Goal: Transaction & Acquisition: Book appointment/travel/reservation

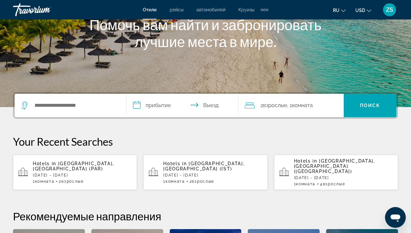
scroll to position [93, 0]
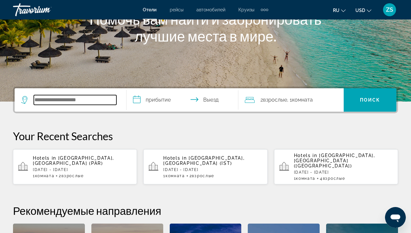
click at [71, 99] on input "Search hotel destination" at bounding box center [75, 100] width 83 height 10
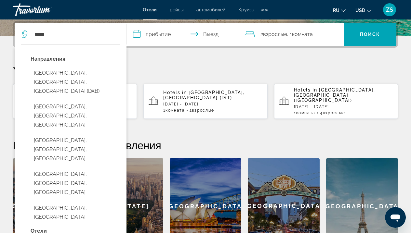
drag, startPoint x: 78, startPoint y: 71, endPoint x: 62, endPoint y: 81, distance: 18.9
click at [62, 81] on button "[GEOGRAPHIC_DATA], [GEOGRAPHIC_DATA], [GEOGRAPHIC_DATA] (DXB)" at bounding box center [75, 82] width 89 height 31
type input "**********"
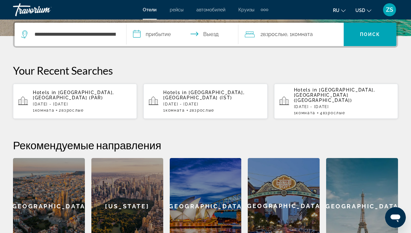
click at [155, 34] on input "**********" at bounding box center [183, 35] width 114 height 25
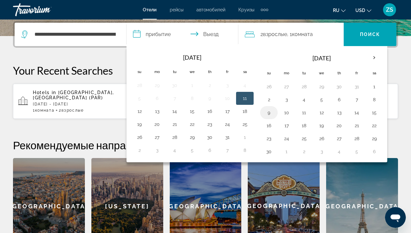
click at [269, 114] on button "9" at bounding box center [268, 112] width 10 height 9
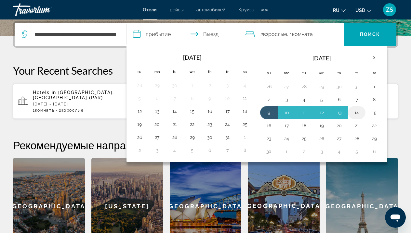
click at [357, 114] on button "14" at bounding box center [356, 112] width 10 height 9
type input "**********"
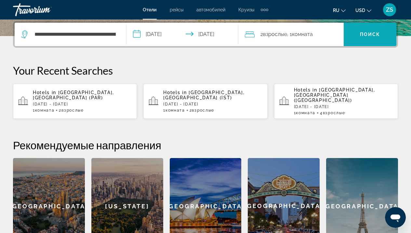
click at [374, 35] on span "Поиск" at bounding box center [370, 34] width 20 height 5
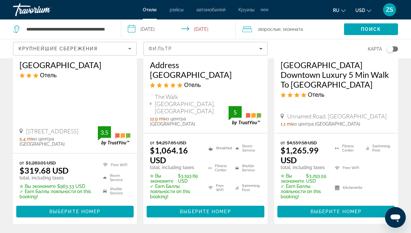
scroll to position [133, 0]
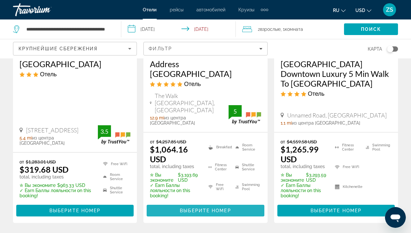
click at [209, 208] on span "Выберите номер" at bounding box center [205, 210] width 51 height 5
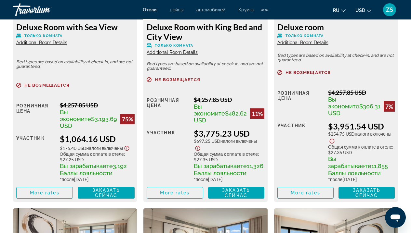
scroll to position [1102, 0]
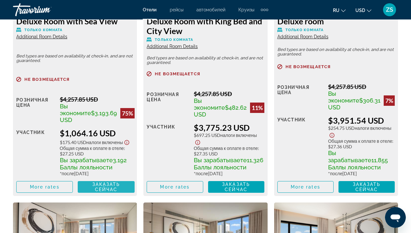
click at [112, 192] on span "Заказать сейчас" at bounding box center [106, 187] width 28 height 10
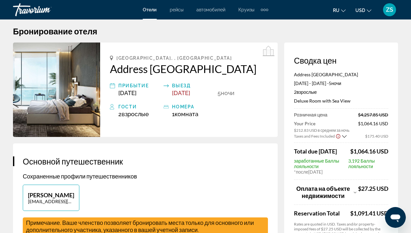
scroll to position [6, 0]
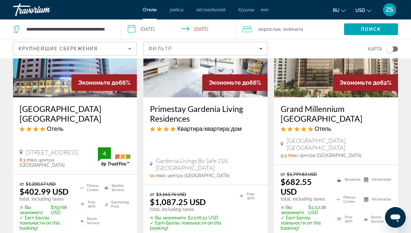
scroll to position [376, 0]
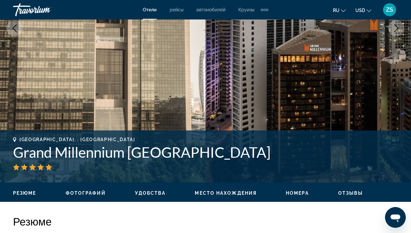
scroll to position [128, 0]
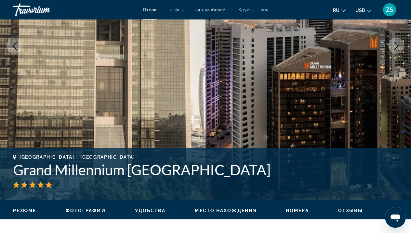
click at [396, 44] on icon "Next image" at bounding box center [396, 46] width 4 height 8
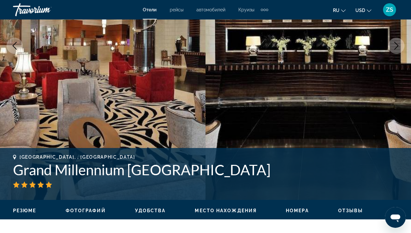
click at [396, 44] on icon "Next image" at bounding box center [396, 46] width 4 height 8
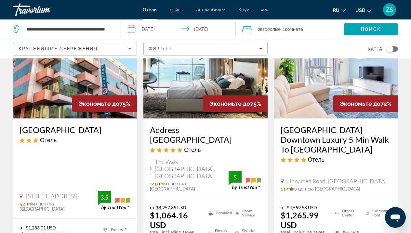
scroll to position [128, 0]
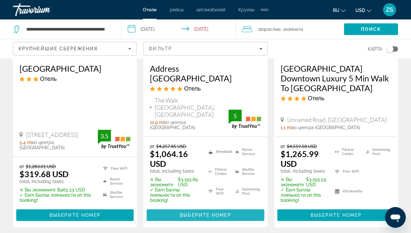
click at [213, 213] on span "Выберите номер" at bounding box center [205, 215] width 51 height 5
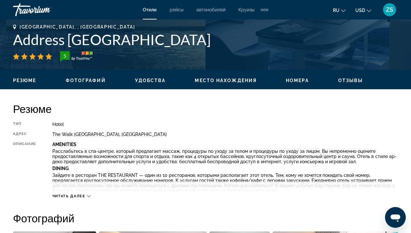
scroll to position [248, 0]
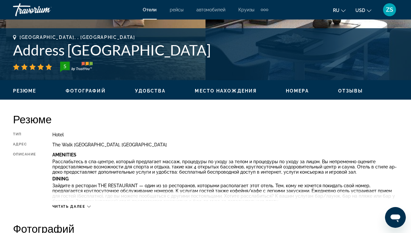
click at [223, 88] on li "Место нахождения" at bounding box center [226, 91] width 62 height 6
click at [302, 92] on span "Номера" at bounding box center [297, 90] width 23 height 5
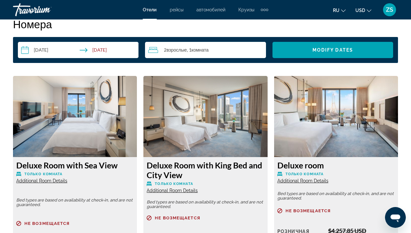
scroll to position [917, 0]
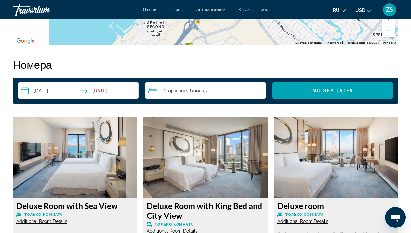
click at [45, 88] on input "**********" at bounding box center [79, 92] width 123 height 18
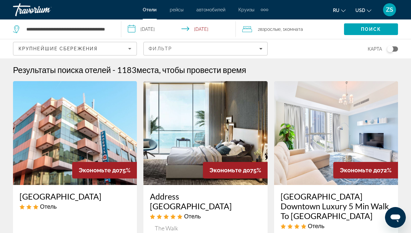
click at [153, 30] on input "**********" at bounding box center [179, 29] width 117 height 21
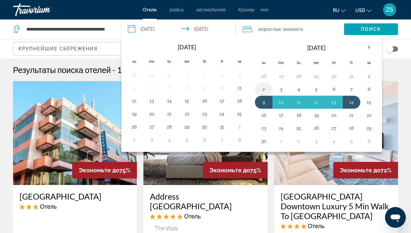
click at [264, 93] on button "2" at bounding box center [263, 89] width 10 height 9
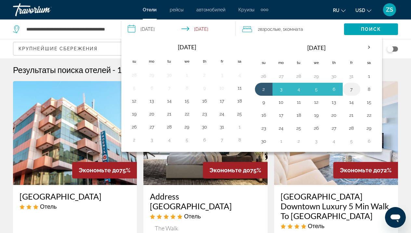
click at [352, 93] on button "7" at bounding box center [351, 89] width 10 height 9
type input "**********"
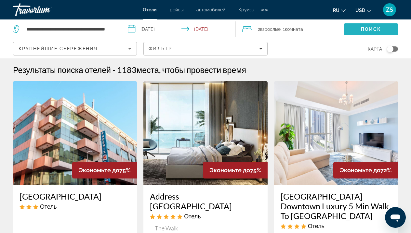
click at [371, 31] on span "Поиск" at bounding box center [371, 29] width 20 height 5
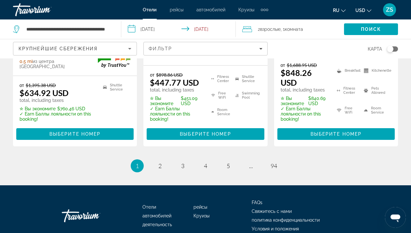
scroll to position [1035, 0]
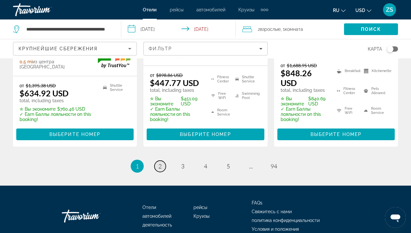
click at [160, 163] on span "2" at bounding box center [159, 166] width 3 height 7
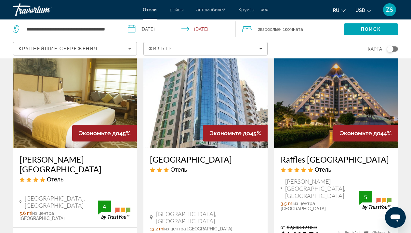
scroll to position [649, 0]
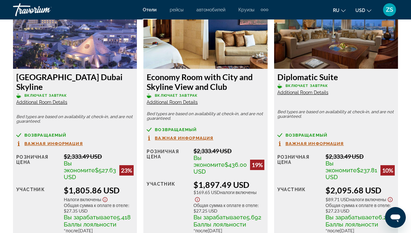
scroll to position [1825, 0]
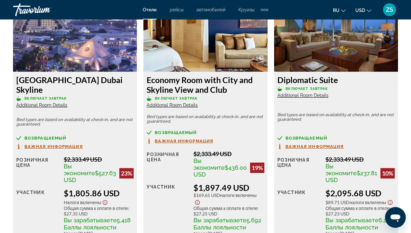
click at [305, 98] on span "Additional Room Details" at bounding box center [302, 95] width 51 height 5
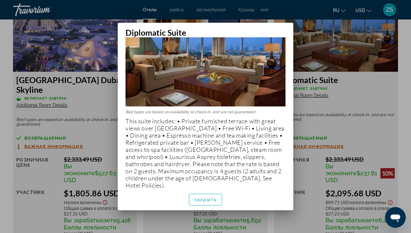
scroll to position [46, 0]
click at [214, 200] on span "закрыть" at bounding box center [205, 199] width 23 height 5
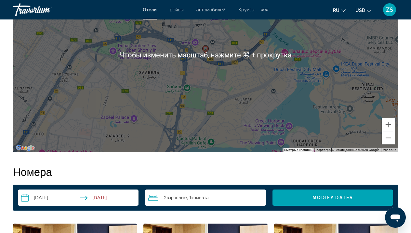
scroll to position [861, 0]
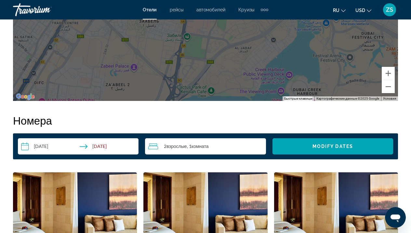
click at [209, 145] on span "Комната" at bounding box center [199, 147] width 17 height 6
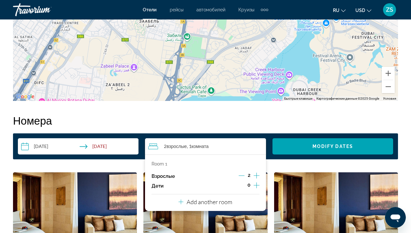
click at [259, 189] on icon "Increment children" at bounding box center [256, 186] width 6 height 8
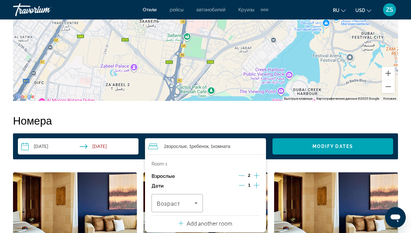
click at [258, 188] on icon "Increment children" at bounding box center [256, 186] width 6 height 6
click at [196, 206] on icon "Travelers: 2 adults, 2 children" at bounding box center [196, 203] width 8 height 8
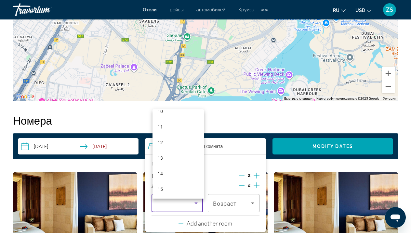
scroll to position [197, 0]
click at [182, 143] on mat-option "14" at bounding box center [177, 142] width 51 height 16
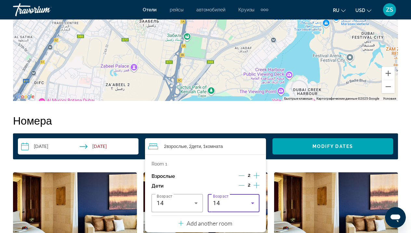
click at [250, 207] on icon "Travelers: 2 adults, 2 children" at bounding box center [253, 203] width 8 height 8
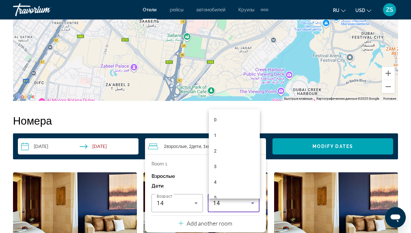
scroll to position [147, 0]
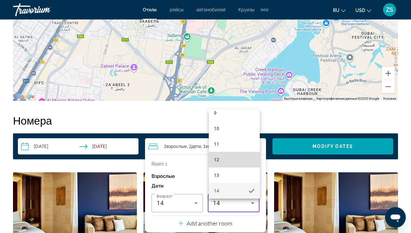
click at [237, 155] on mat-option "12" at bounding box center [234, 160] width 51 height 16
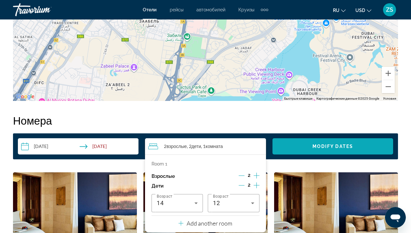
click at [339, 145] on span "Modify Dates" at bounding box center [332, 146] width 41 height 5
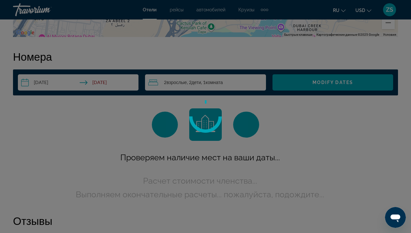
scroll to position [936, 0]
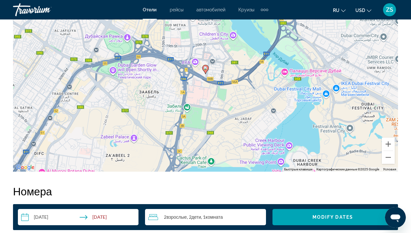
scroll to position [648, 0]
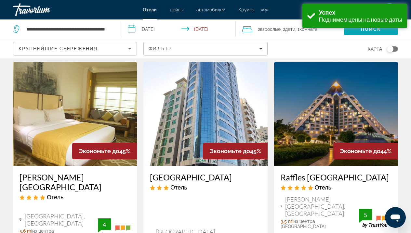
scroll to position [706, 0]
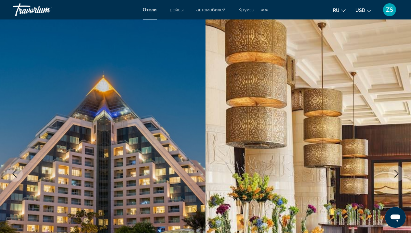
scroll to position [105, 0]
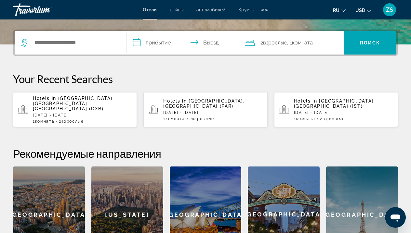
scroll to position [151, 0]
click at [100, 100] on span "[GEOGRAPHIC_DATA], [GEOGRAPHIC_DATA], [GEOGRAPHIC_DATA] (DXB)" at bounding box center [73, 104] width 81 height 16
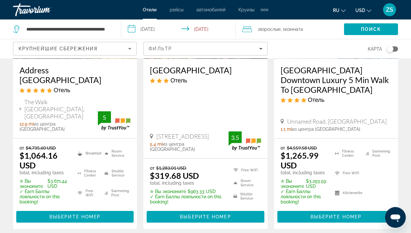
scroll to position [152, 0]
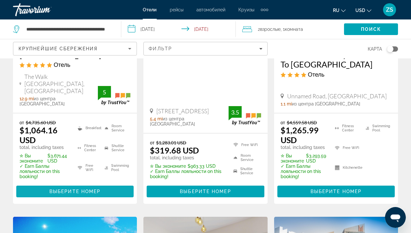
click at [78, 189] on span "Выберите номер" at bounding box center [74, 191] width 51 height 5
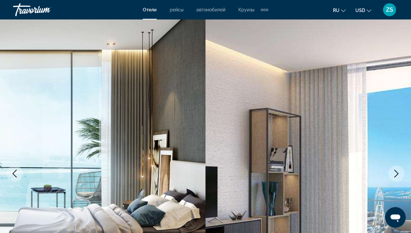
scroll to position [101, 0]
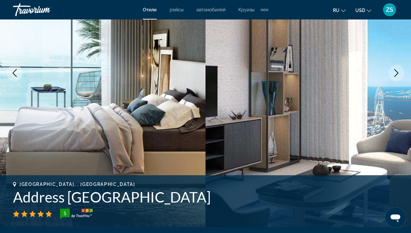
click at [395, 68] on button "Next image" at bounding box center [396, 73] width 16 height 16
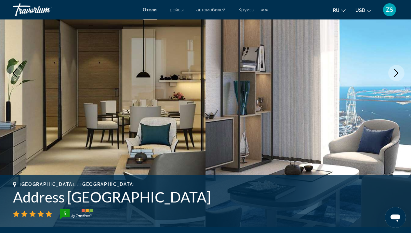
click at [395, 76] on icon "Next image" at bounding box center [396, 73] width 4 height 8
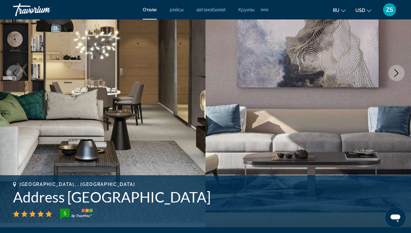
click at [395, 76] on icon "Next image" at bounding box center [396, 73] width 4 height 8
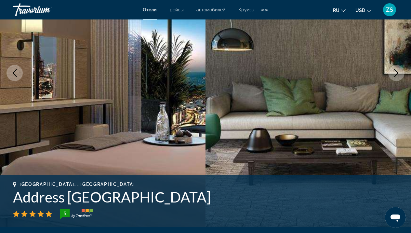
click at [395, 76] on icon "Next image" at bounding box center [396, 73] width 4 height 8
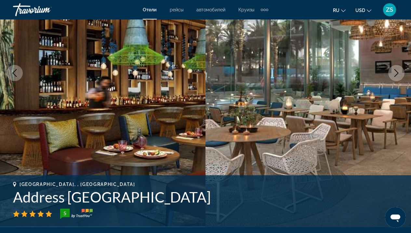
click at [395, 76] on icon "Next image" at bounding box center [396, 73] width 4 height 8
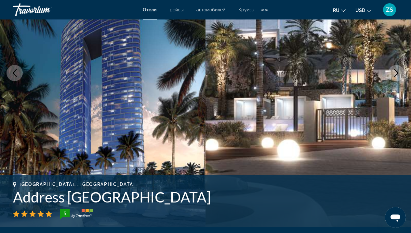
click at [395, 76] on icon "Next image" at bounding box center [396, 73] width 4 height 8
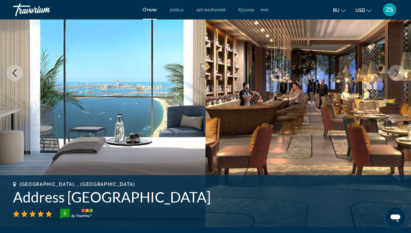
click at [395, 76] on icon "Next image" at bounding box center [396, 73] width 4 height 8
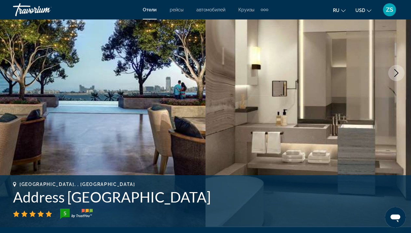
click at [395, 76] on icon "Next image" at bounding box center [396, 73] width 4 height 8
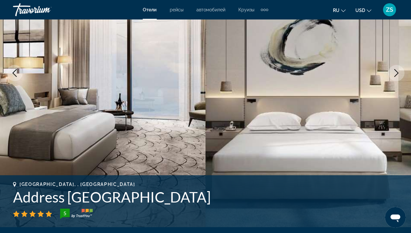
click at [395, 76] on icon "Next image" at bounding box center [396, 73] width 4 height 8
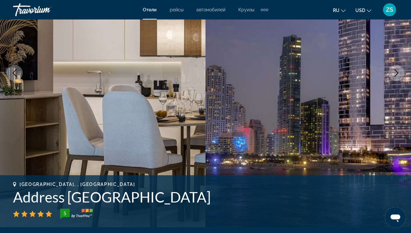
click at [395, 76] on icon "Next image" at bounding box center [396, 73] width 4 height 8
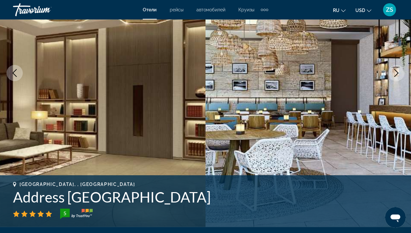
click at [395, 76] on icon "Next image" at bounding box center [396, 73] width 4 height 8
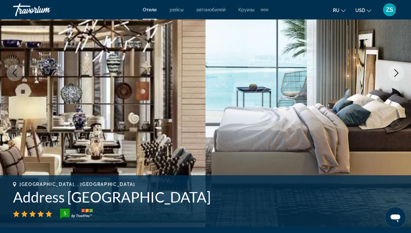
click at [395, 76] on icon "Next image" at bounding box center [396, 73] width 4 height 8
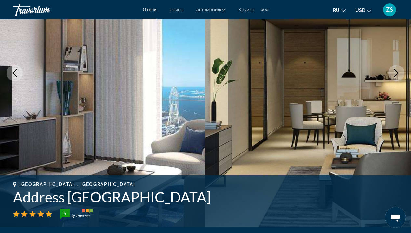
click at [395, 76] on icon "Next image" at bounding box center [396, 73] width 4 height 8
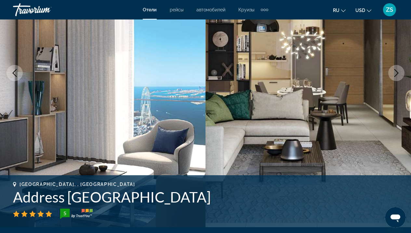
click at [395, 76] on icon "Next image" at bounding box center [396, 73] width 4 height 8
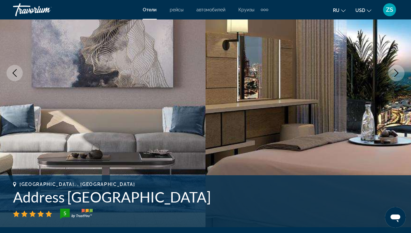
click at [395, 76] on icon "Next image" at bounding box center [396, 73] width 4 height 8
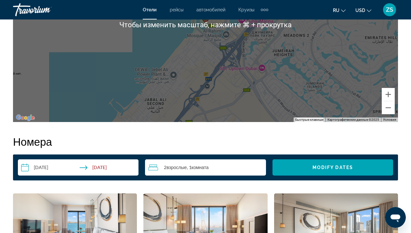
scroll to position [415, 0]
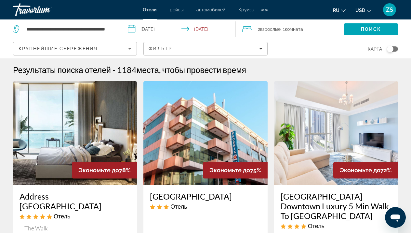
click at [150, 30] on input "**********" at bounding box center [179, 29] width 117 height 21
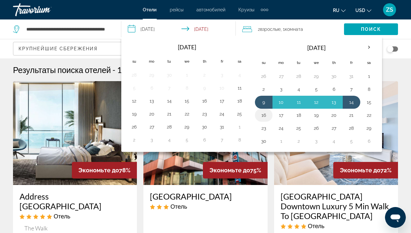
click at [262, 117] on button "16" at bounding box center [263, 115] width 10 height 9
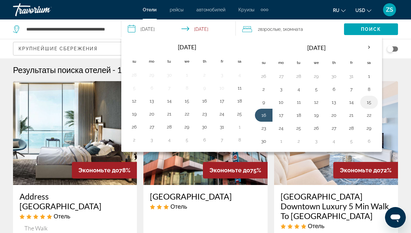
click at [369, 105] on button "15" at bounding box center [369, 102] width 10 height 9
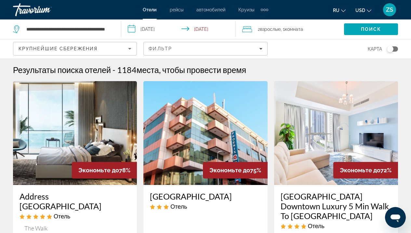
click at [204, 31] on input "**********" at bounding box center [179, 29] width 117 height 21
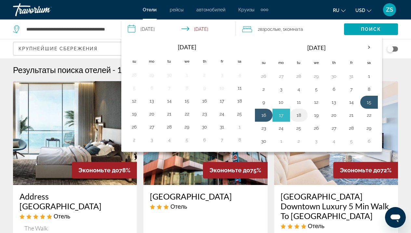
click at [298, 118] on button "18" at bounding box center [298, 115] width 10 height 9
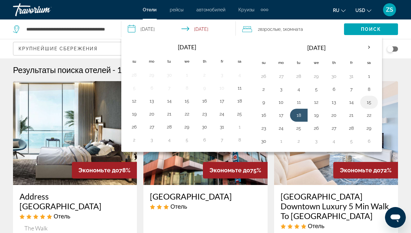
click at [371, 105] on button "15" at bounding box center [369, 102] width 10 height 9
type input "**********"
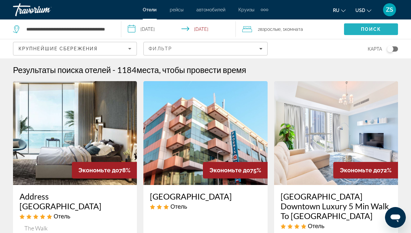
click at [366, 29] on span "Поиск" at bounding box center [371, 29] width 20 height 5
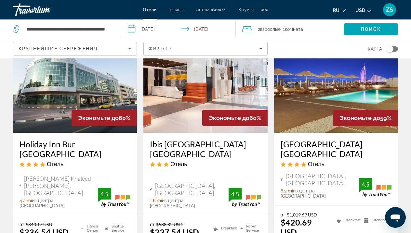
scroll to position [601, 0]
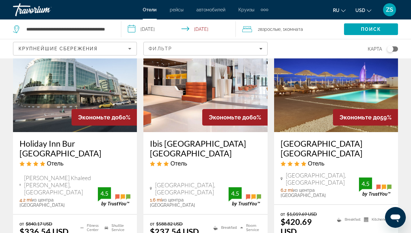
click at [310, 107] on img "Main content" at bounding box center [336, 80] width 124 height 104
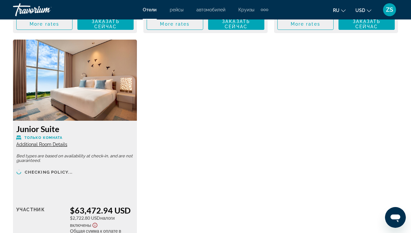
scroll to position [1580, 0]
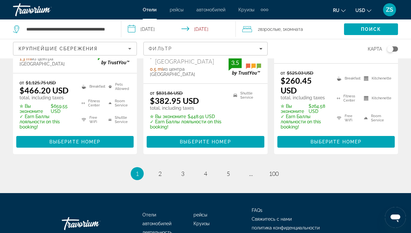
scroll to position [1027, 0]
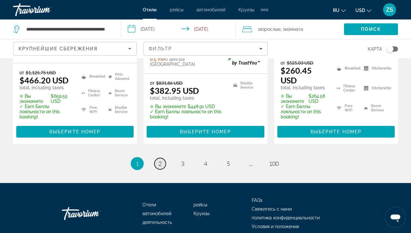
click at [159, 160] on span "2" at bounding box center [159, 163] width 3 height 7
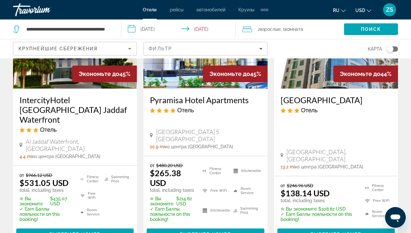
scroll to position [972, 0]
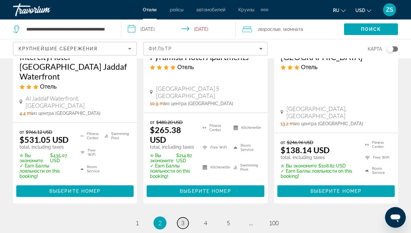
click at [184, 220] on span "3" at bounding box center [182, 223] width 3 height 7
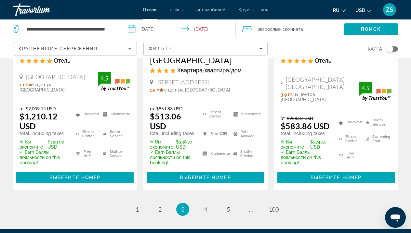
scroll to position [1021, 0]
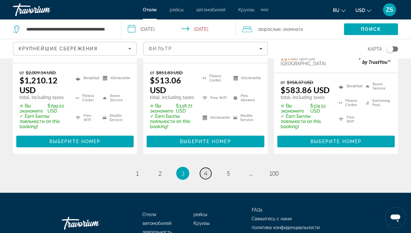
click at [207, 170] on span "4" at bounding box center [205, 173] width 3 height 7
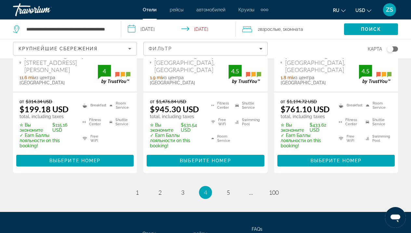
scroll to position [986, 0]
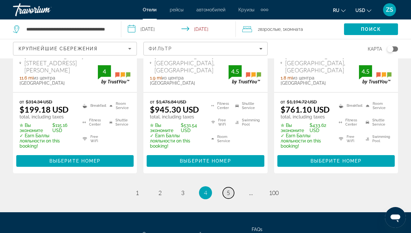
click at [231, 187] on link "page 5" at bounding box center [228, 192] width 11 height 11
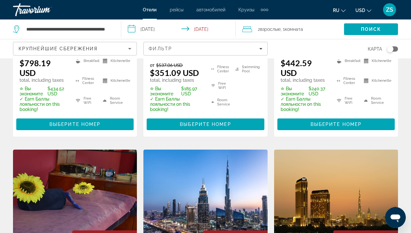
scroll to position [317, 0]
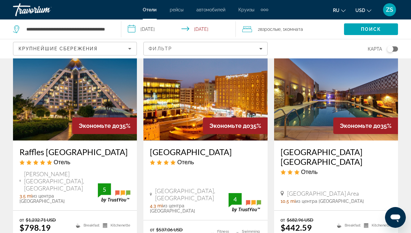
click at [64, 95] on img "Main content" at bounding box center [75, 89] width 124 height 104
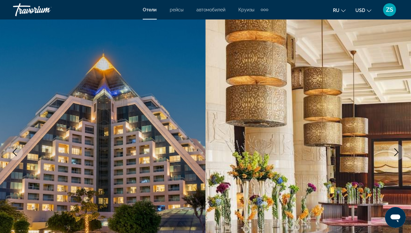
scroll to position [25, 0]
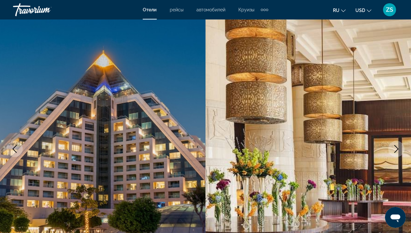
click at [401, 150] on button "Next image" at bounding box center [396, 149] width 16 height 16
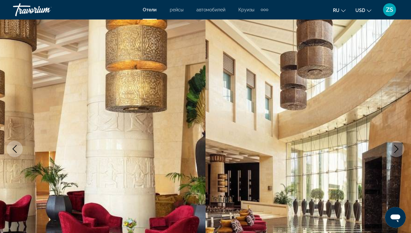
click at [401, 150] on button "Next image" at bounding box center [396, 149] width 16 height 16
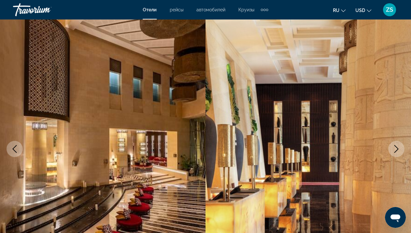
click at [401, 150] on button "Next image" at bounding box center [396, 149] width 16 height 16
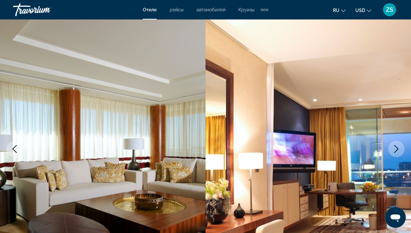
click at [401, 150] on button "Next image" at bounding box center [396, 149] width 16 height 16
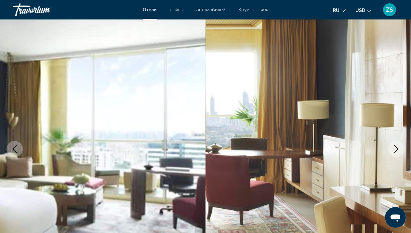
click at [401, 150] on button "Next image" at bounding box center [396, 149] width 16 height 16
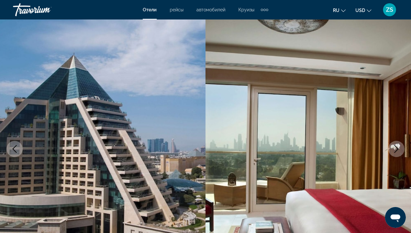
click at [401, 150] on button "Next image" at bounding box center [396, 149] width 16 height 16
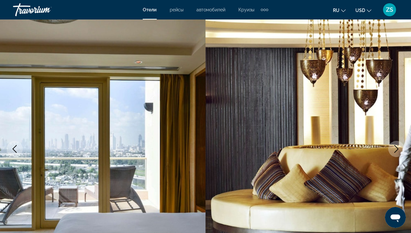
click at [401, 150] on button "Next image" at bounding box center [396, 149] width 16 height 16
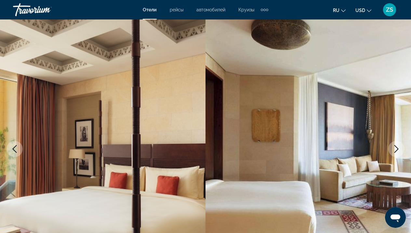
click at [401, 150] on button "Next image" at bounding box center [396, 149] width 16 height 16
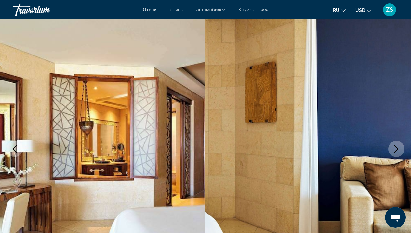
click at [401, 150] on button "Next image" at bounding box center [396, 149] width 16 height 16
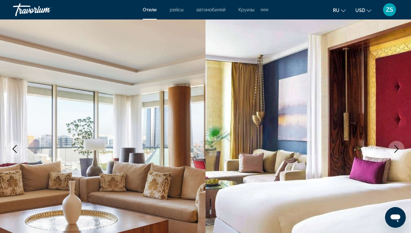
click at [401, 150] on button "Next image" at bounding box center [396, 149] width 16 height 16
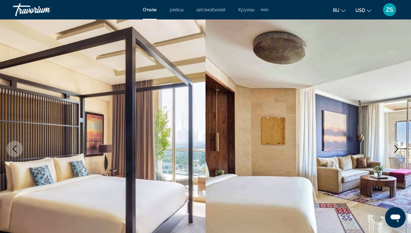
click at [401, 150] on button "Next image" at bounding box center [396, 149] width 16 height 16
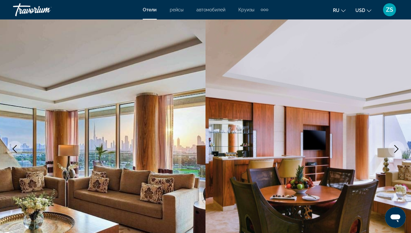
click at [401, 150] on button "Next image" at bounding box center [396, 149] width 16 height 16
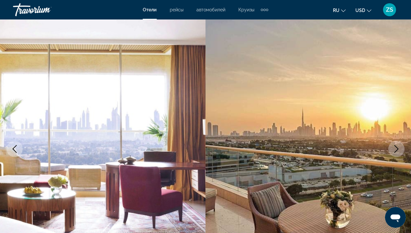
click at [401, 150] on button "Next image" at bounding box center [396, 149] width 16 height 16
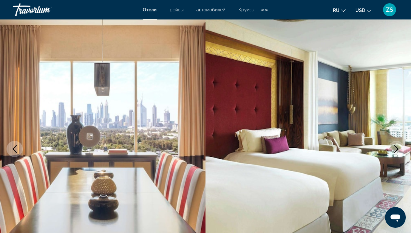
click at [401, 150] on button "Next image" at bounding box center [396, 149] width 16 height 16
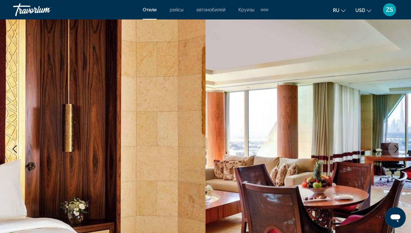
click at [401, 150] on button "Next image" at bounding box center [396, 149] width 16 height 16
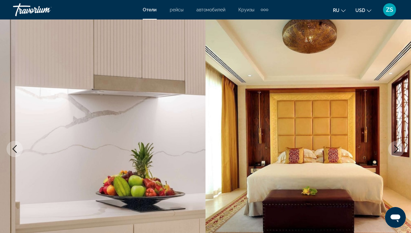
click at [401, 150] on button "Next image" at bounding box center [396, 149] width 16 height 16
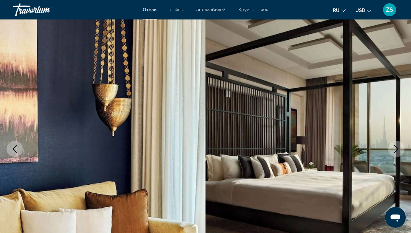
click at [401, 150] on button "Next image" at bounding box center [396, 149] width 16 height 16
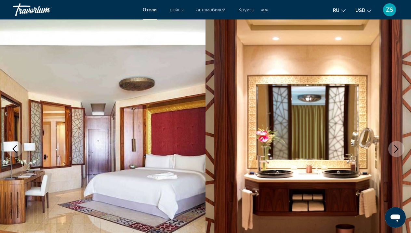
click at [401, 150] on button "Next image" at bounding box center [396, 149] width 16 height 16
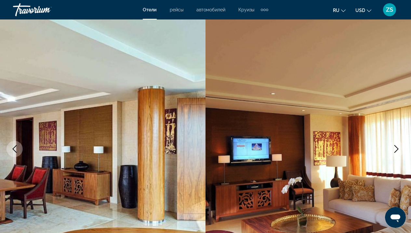
click at [401, 150] on button "Next image" at bounding box center [396, 149] width 16 height 16
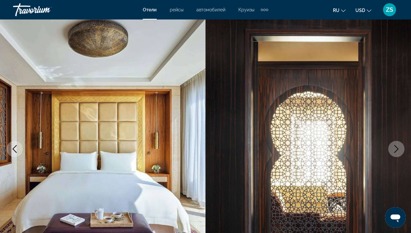
click at [401, 150] on button "Next image" at bounding box center [396, 149] width 16 height 16
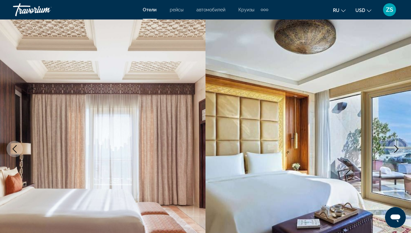
click at [401, 150] on button "Next image" at bounding box center [396, 149] width 16 height 16
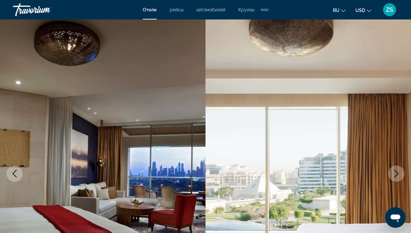
scroll to position [0, 0]
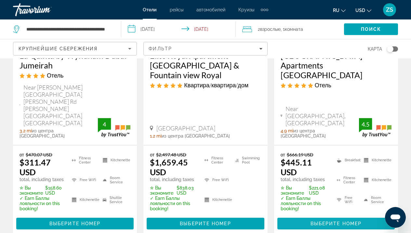
scroll to position [977, 0]
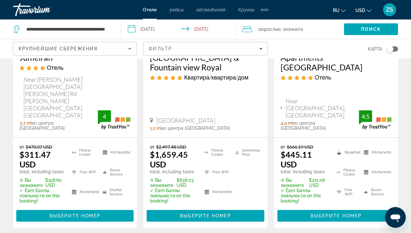
click at [152, 26] on input "**********" at bounding box center [179, 29] width 117 height 21
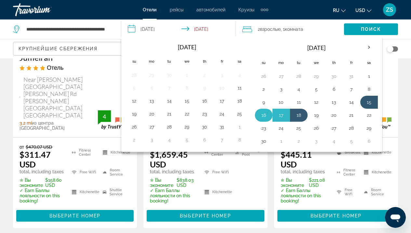
click at [265, 118] on button "16" at bounding box center [263, 115] width 10 height 9
click at [299, 120] on button "18" at bounding box center [298, 115] width 10 height 9
type input "**********"
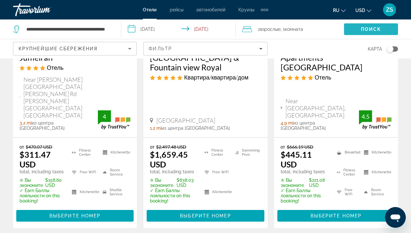
click at [361, 31] on span "Поиск" at bounding box center [371, 29] width 20 height 5
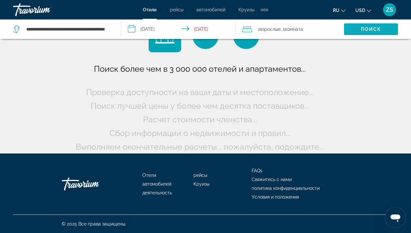
scroll to position [29, 0]
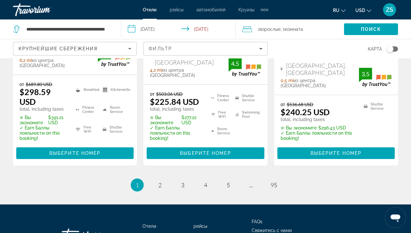
scroll to position [1008, 0]
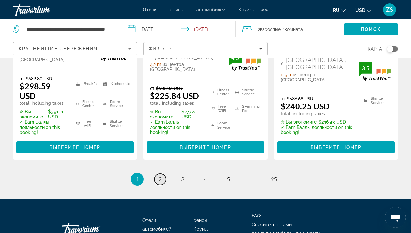
click at [162, 174] on link "page 2" at bounding box center [159, 179] width 11 height 11
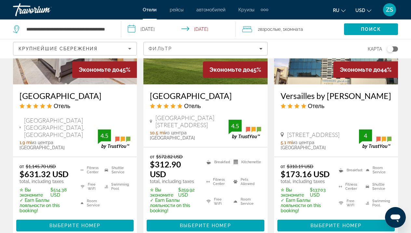
scroll to position [954, 0]
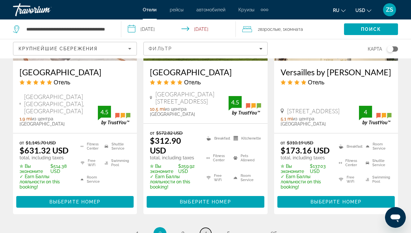
click at [204, 230] on span "4" at bounding box center [205, 233] width 3 height 7
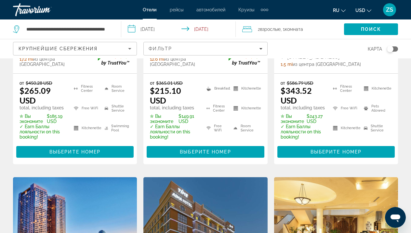
scroll to position [374, 0]
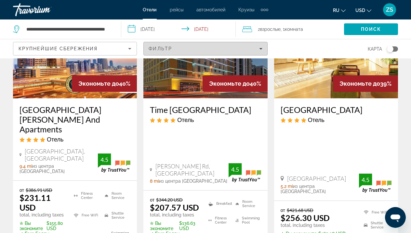
click at [265, 47] on span "Filters" at bounding box center [205, 49] width 123 height 16
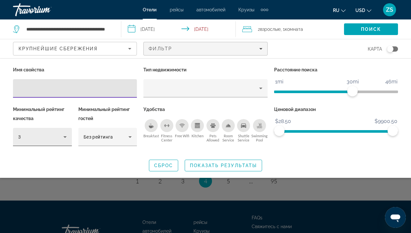
click at [68, 134] on icon "Hotel Filters" at bounding box center [65, 137] width 8 height 8
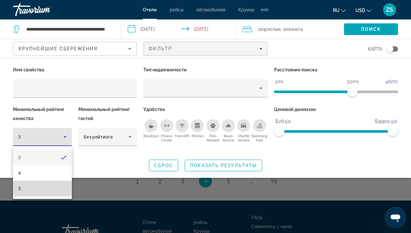
click at [44, 186] on mat-option "5" at bounding box center [42, 189] width 59 height 16
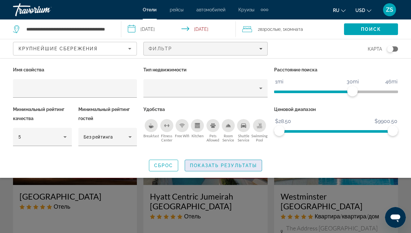
click at [228, 165] on span "Показать результаты" at bounding box center [223, 165] width 67 height 5
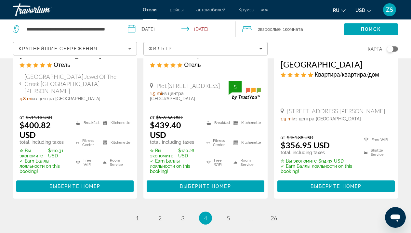
scroll to position [1030, 0]
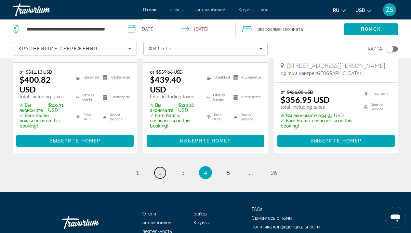
click at [158, 169] on span "2" at bounding box center [159, 172] width 3 height 7
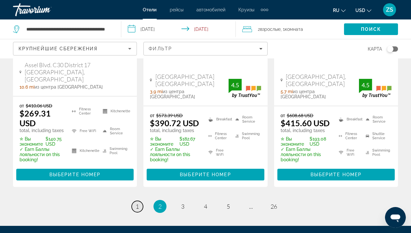
click at [134, 201] on link "page 1" at bounding box center [137, 206] width 11 height 11
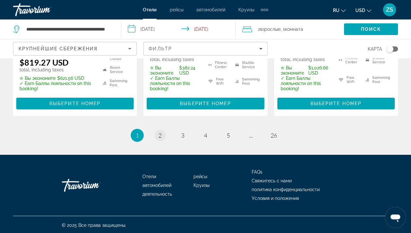
scroll to position [1042, 0]
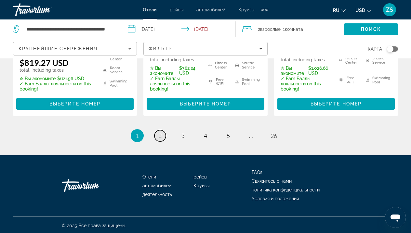
click at [161, 134] on span "2" at bounding box center [159, 135] width 3 height 7
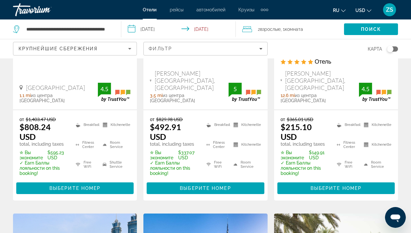
scroll to position [170, 0]
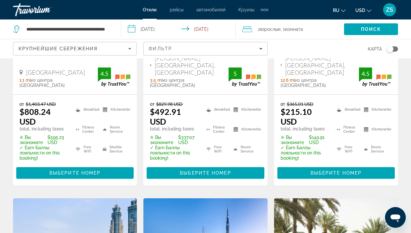
click at [189, 171] on span "Выберите номер" at bounding box center [205, 173] width 51 height 5
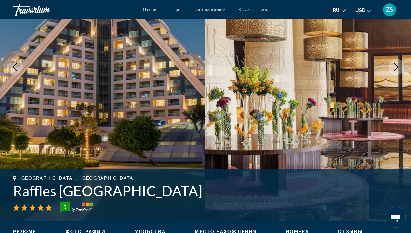
scroll to position [118, 0]
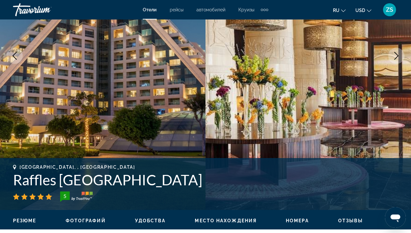
click at [394, 57] on icon "Next image" at bounding box center [396, 56] width 8 height 8
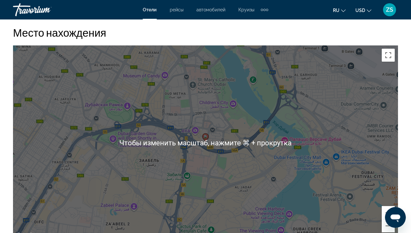
scroll to position [722, 0]
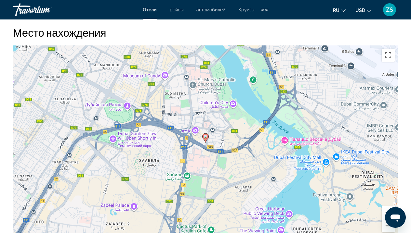
click at [389, 227] on button "Уменьшить" at bounding box center [387, 226] width 13 height 13
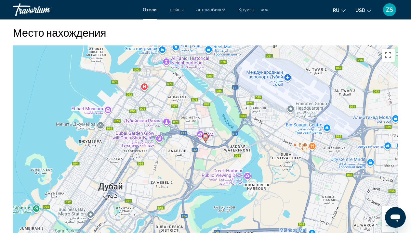
click at [383, 211] on button "Увеличить" at bounding box center [387, 212] width 13 height 13
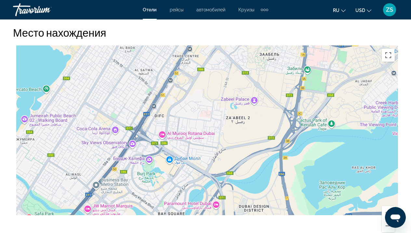
drag, startPoint x: 141, startPoint y: 197, endPoint x: 276, endPoint y: 84, distance: 176.2
click at [284, 84] on div "Чтобы активировать перетаскивание с помощью клавиатуры, нажмите Alt + Ввод. Пос…" at bounding box center [205, 142] width 385 height 195
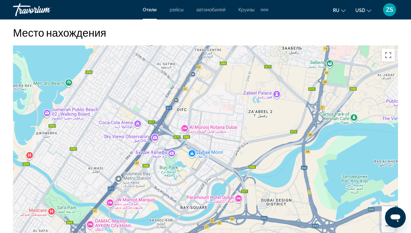
click at [111, 202] on div "Чтобы активировать перетаскивание с помощью клавиатуры, нажмите Alt + Ввод. Пос…" at bounding box center [205, 142] width 385 height 195
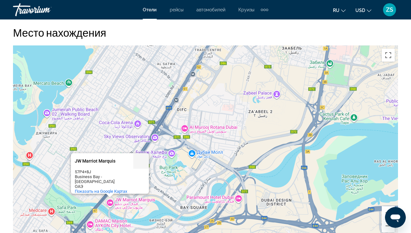
click at [109, 163] on div "JW Marriot Marquis" at bounding box center [104, 161] width 58 height 5
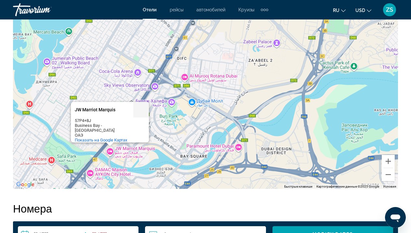
scroll to position [946, 0]
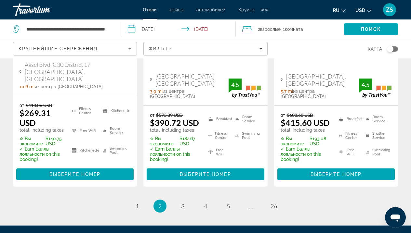
scroll to position [1008, 0]
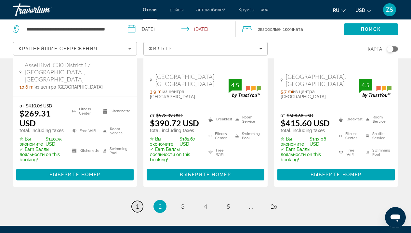
click at [136, 203] on span "1" at bounding box center [136, 206] width 3 height 7
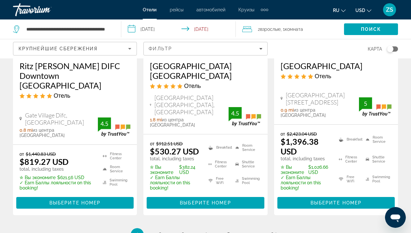
scroll to position [1011, 0]
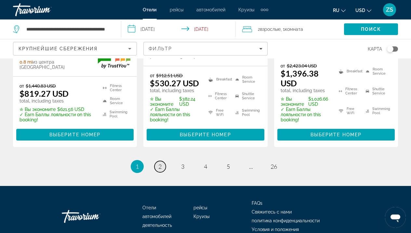
click at [159, 166] on span "2" at bounding box center [159, 166] width 3 height 7
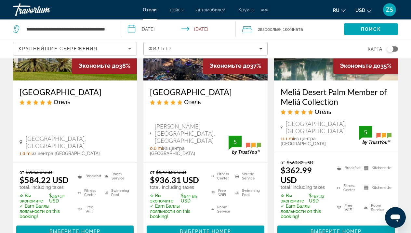
scroll to position [393, 0]
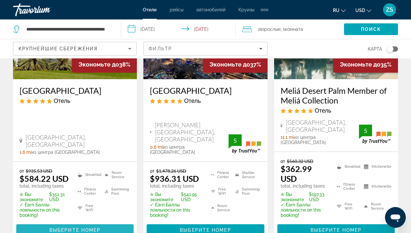
click at [93, 223] on span "Main content" at bounding box center [74, 231] width 117 height 16
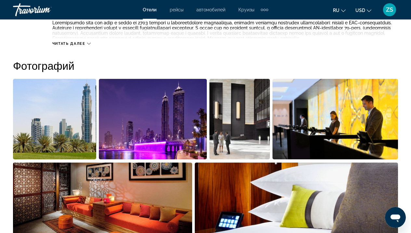
scroll to position [372, 0]
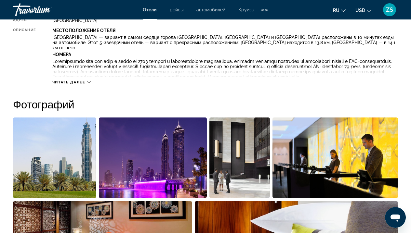
click at [162, 150] on img "Open full-screen image slider" at bounding box center [153, 158] width 108 height 81
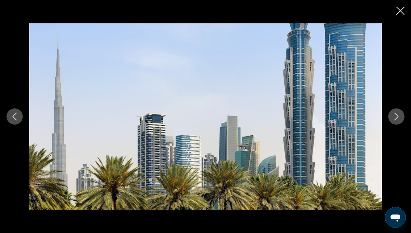
click at [394, 116] on icon "Next image" at bounding box center [396, 117] width 8 height 8
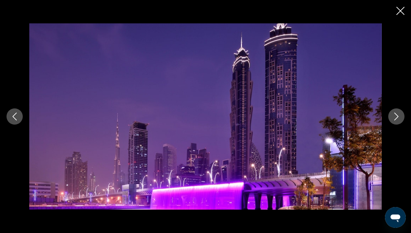
click at [394, 116] on icon "Next image" at bounding box center [396, 117] width 8 height 8
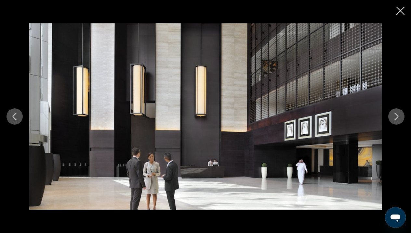
click at [394, 116] on icon "Next image" at bounding box center [396, 117] width 8 height 8
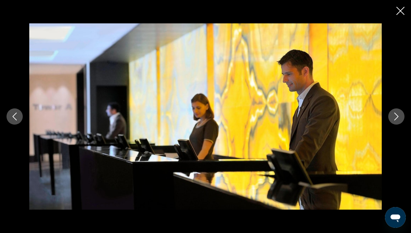
click at [394, 116] on icon "Next image" at bounding box center [396, 117] width 8 height 8
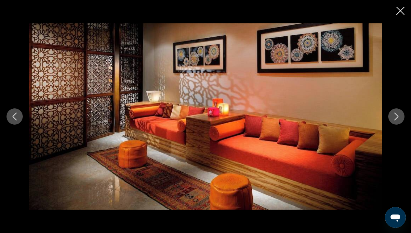
click at [394, 116] on icon "Next image" at bounding box center [396, 117] width 8 height 8
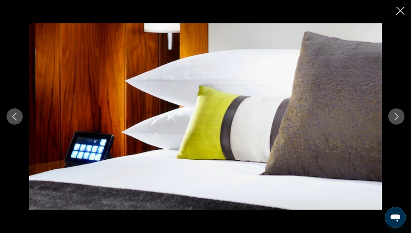
click at [394, 116] on icon "Next image" at bounding box center [396, 117] width 8 height 8
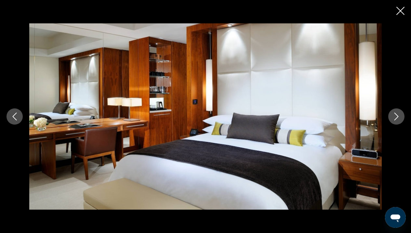
click at [394, 116] on icon "Next image" at bounding box center [396, 117] width 8 height 8
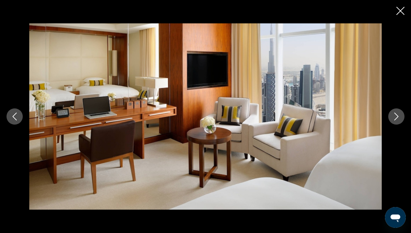
click at [394, 116] on icon "Next image" at bounding box center [396, 117] width 8 height 8
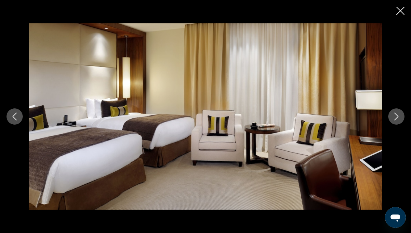
click at [394, 116] on icon "Next image" at bounding box center [396, 117] width 8 height 8
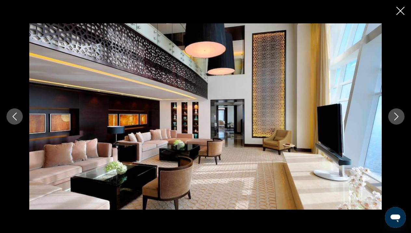
click at [394, 116] on icon "Next image" at bounding box center [396, 117] width 8 height 8
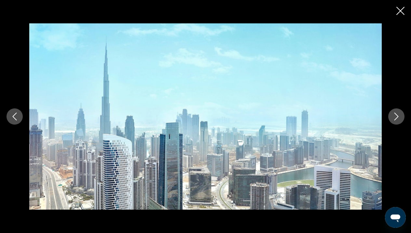
click at [394, 116] on icon "Next image" at bounding box center [396, 117] width 8 height 8
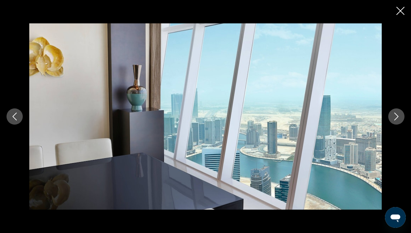
click at [394, 116] on icon "Next image" at bounding box center [396, 117] width 8 height 8
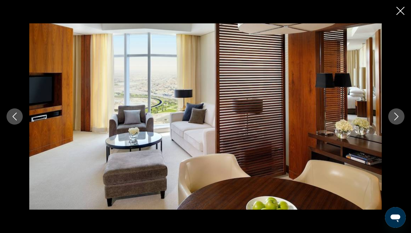
click at [394, 116] on icon "Next image" at bounding box center [396, 117] width 8 height 8
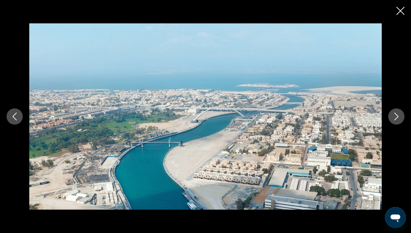
click at [394, 116] on icon "Next image" at bounding box center [396, 117] width 8 height 8
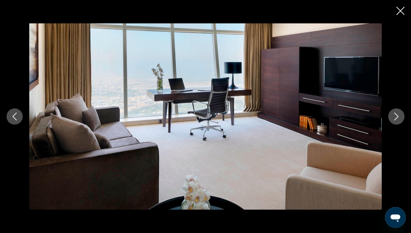
click at [394, 116] on icon "Next image" at bounding box center [396, 117] width 8 height 8
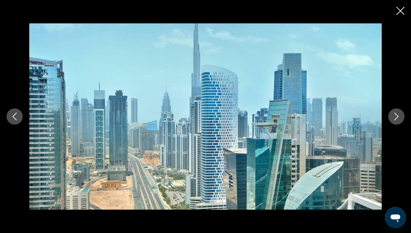
click at [394, 116] on icon "Next image" at bounding box center [396, 117] width 8 height 8
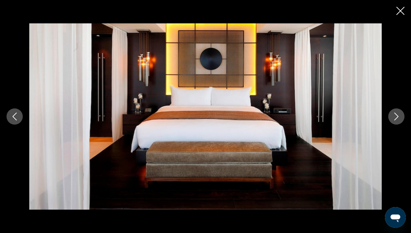
click at [394, 116] on icon "Next image" at bounding box center [396, 117] width 8 height 8
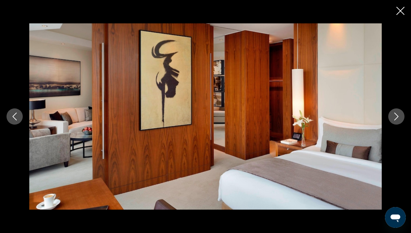
click at [394, 116] on icon "Next image" at bounding box center [396, 117] width 8 height 8
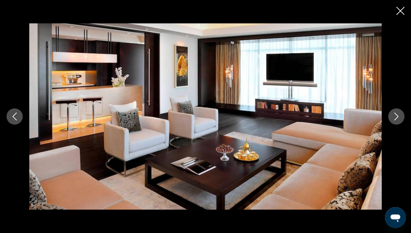
click at [394, 116] on icon "Next image" at bounding box center [396, 117] width 8 height 8
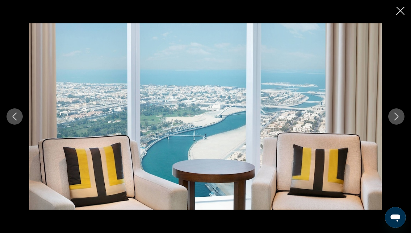
click at [394, 116] on icon "Next image" at bounding box center [396, 117] width 8 height 8
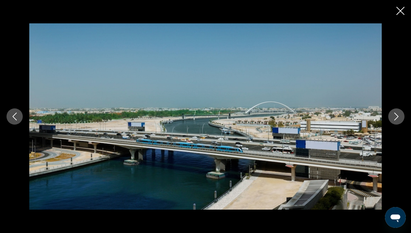
click at [394, 116] on icon "Next image" at bounding box center [396, 117] width 8 height 8
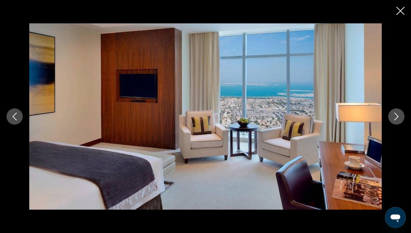
click at [394, 116] on icon "Next image" at bounding box center [396, 117] width 8 height 8
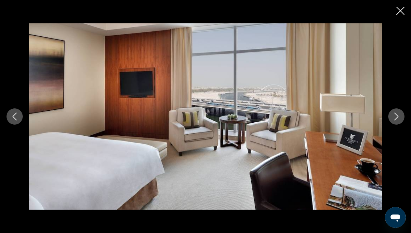
click at [394, 116] on icon "Next image" at bounding box center [396, 117] width 8 height 8
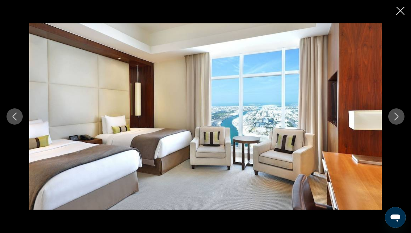
click at [394, 116] on icon "Next image" at bounding box center [396, 117] width 8 height 8
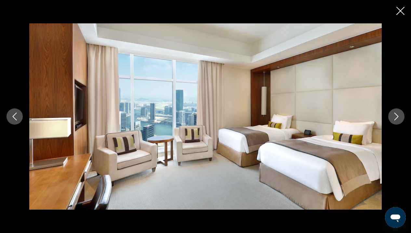
click at [394, 116] on icon "Next image" at bounding box center [396, 117] width 8 height 8
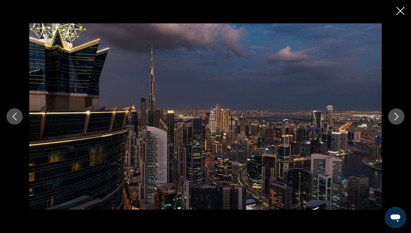
click at [394, 117] on icon "Next image" at bounding box center [396, 117] width 8 height 8
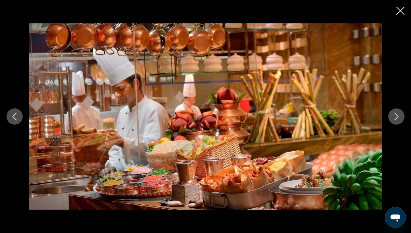
click at [394, 117] on icon "Next image" at bounding box center [396, 117] width 8 height 8
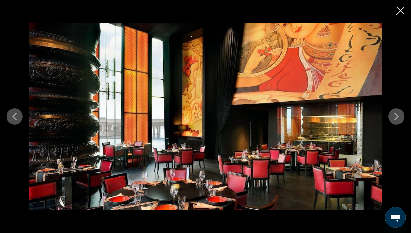
click at [394, 117] on icon "Next image" at bounding box center [396, 117] width 8 height 8
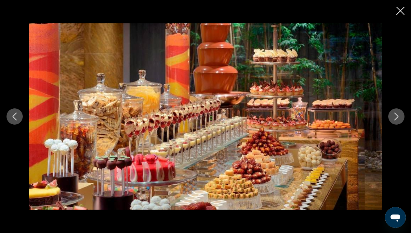
click at [394, 117] on icon "Next image" at bounding box center [396, 117] width 8 height 8
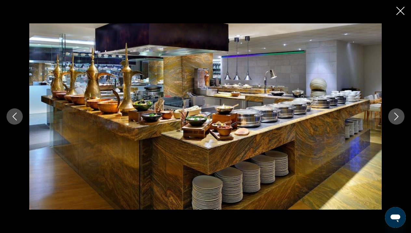
click at [394, 117] on icon "Next image" at bounding box center [396, 117] width 8 height 8
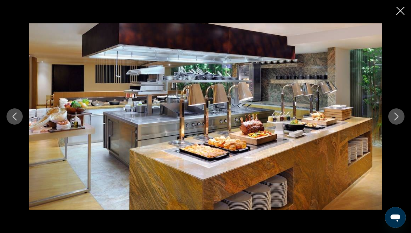
click at [394, 117] on icon "Next image" at bounding box center [396, 117] width 8 height 8
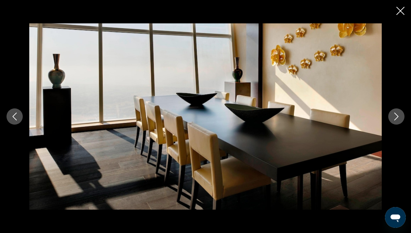
click at [394, 117] on icon "Next image" at bounding box center [396, 117] width 8 height 8
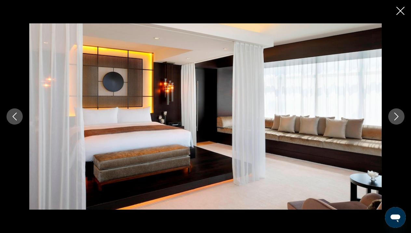
click at [394, 117] on icon "Next image" at bounding box center [396, 117] width 8 height 8
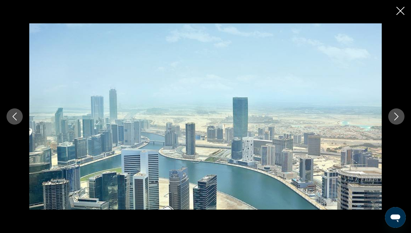
click at [394, 117] on icon "Next image" at bounding box center [396, 117] width 8 height 8
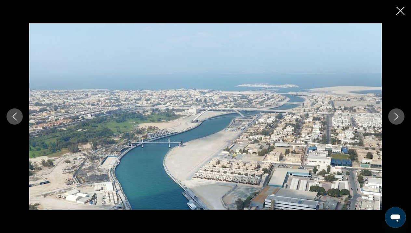
click at [394, 117] on icon "Next image" at bounding box center [396, 117] width 8 height 8
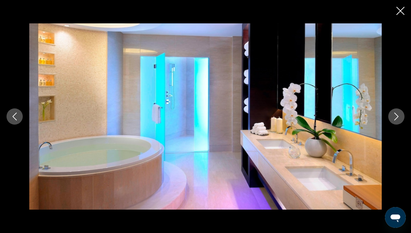
click at [394, 117] on icon "Next image" at bounding box center [396, 117] width 8 height 8
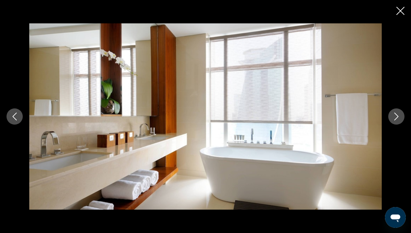
click at [394, 117] on icon "Next image" at bounding box center [396, 117] width 8 height 8
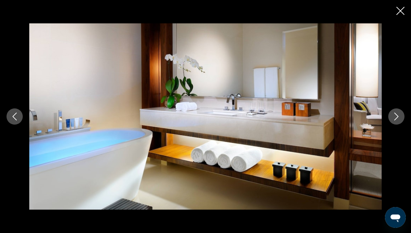
click at [394, 117] on icon "Next image" at bounding box center [396, 117] width 8 height 8
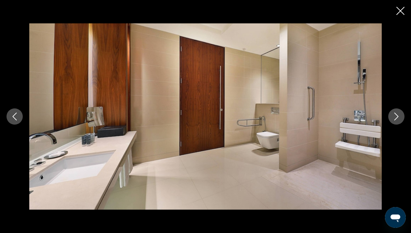
click at [395, 117] on icon "Next image" at bounding box center [396, 117] width 8 height 8
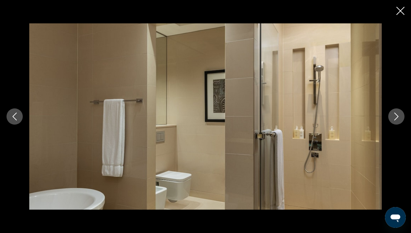
click at [395, 117] on icon "Next image" at bounding box center [396, 117] width 8 height 8
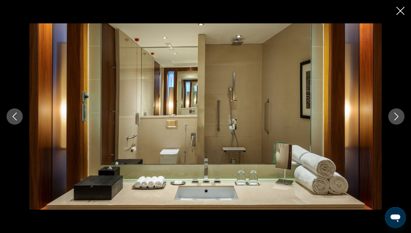
click at [395, 117] on icon "Next image" at bounding box center [396, 117] width 8 height 8
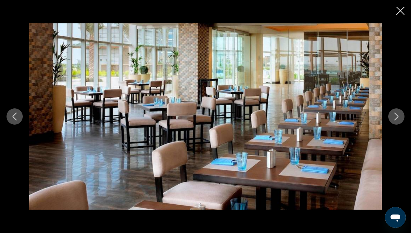
click at [395, 117] on icon "Next image" at bounding box center [396, 117] width 8 height 8
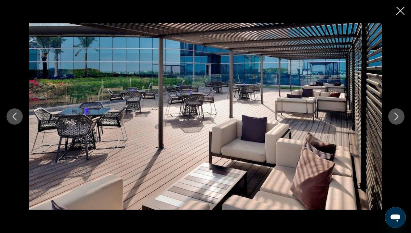
click at [395, 119] on icon "Next image" at bounding box center [396, 117] width 4 height 8
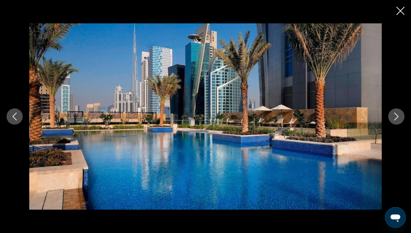
click at [395, 120] on icon "Next image" at bounding box center [396, 117] width 8 height 8
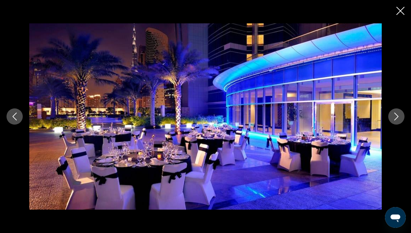
click at [395, 120] on icon "Next image" at bounding box center [396, 117] width 8 height 8
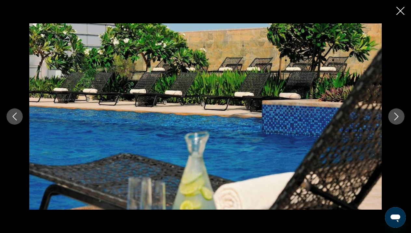
click at [399, 12] on icon "Close slideshow" at bounding box center [400, 11] width 8 height 8
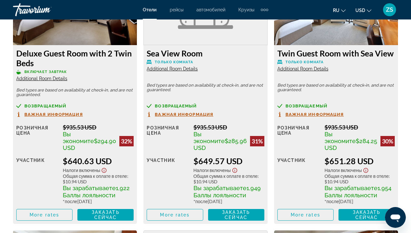
scroll to position [1338, 0]
